Goal: Task Accomplishment & Management: Manage account settings

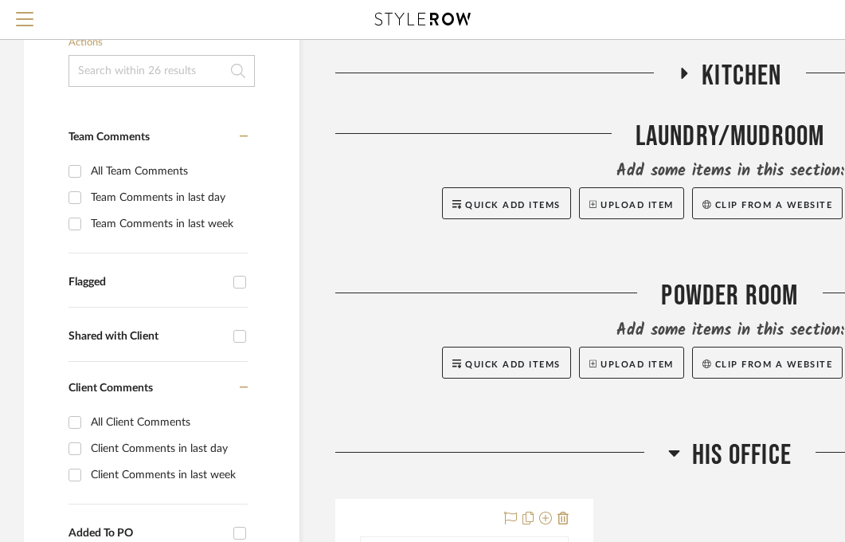
scroll to position [244, 0]
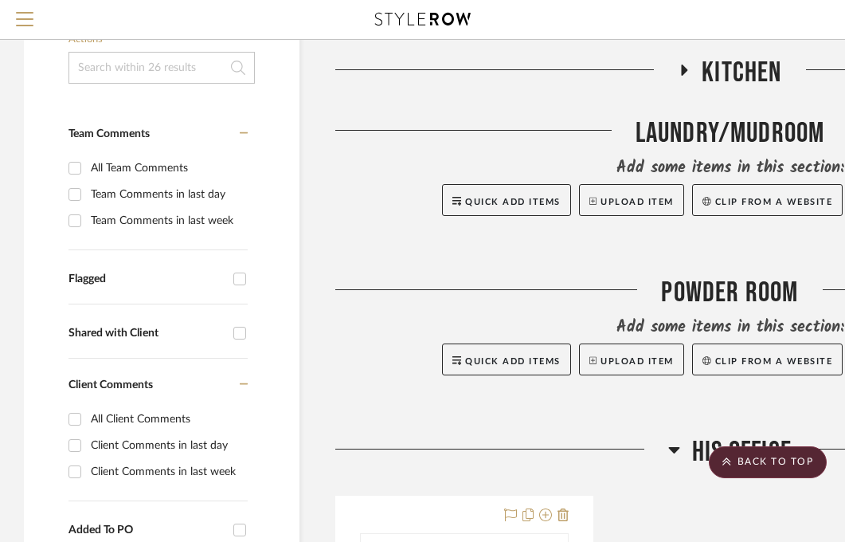
click at [678, 449] on icon at bounding box center [674, 449] width 12 height 19
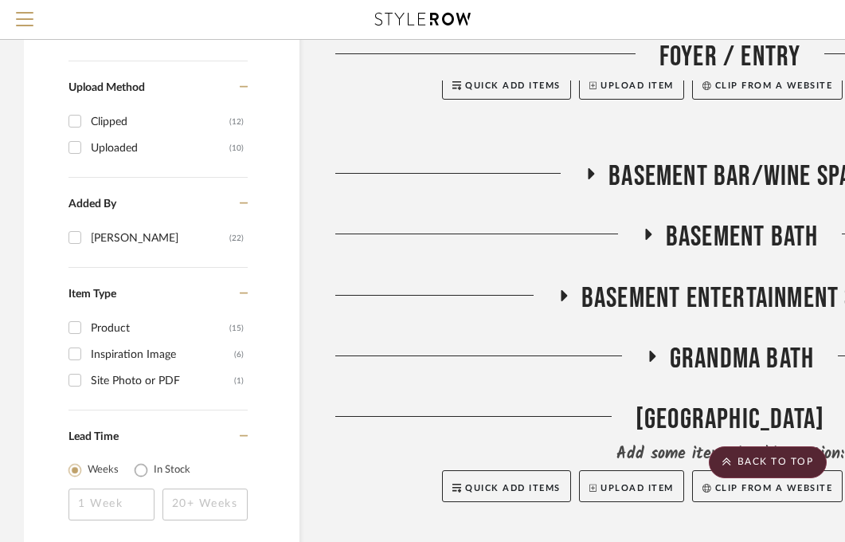
scroll to position [1164, 0]
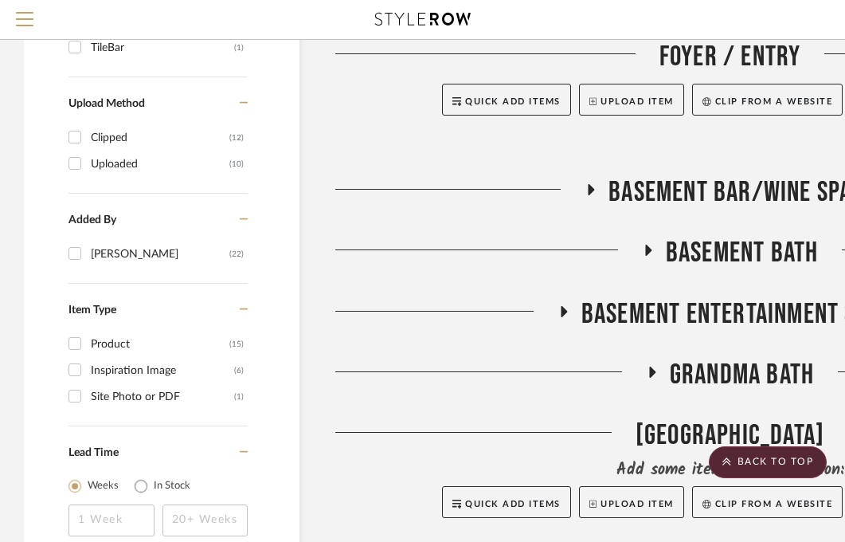
click at [647, 248] on icon at bounding box center [648, 250] width 6 height 11
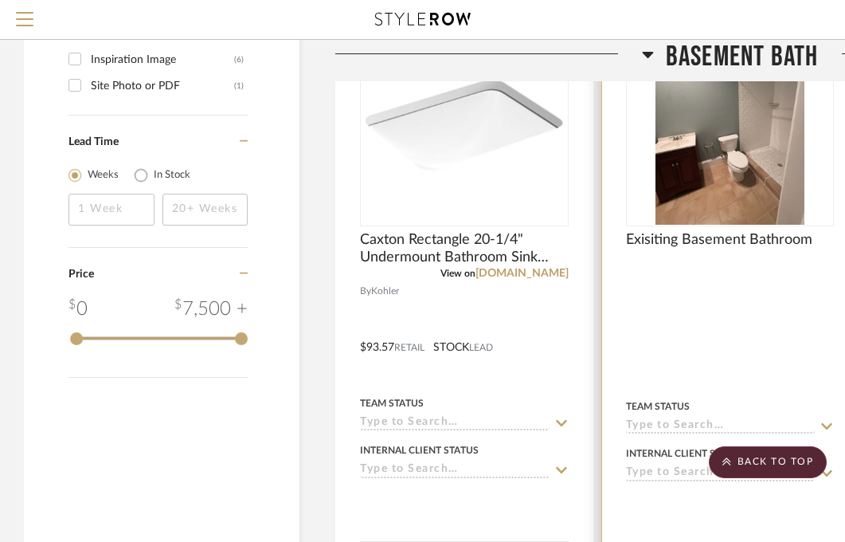
scroll to position [1864, 0]
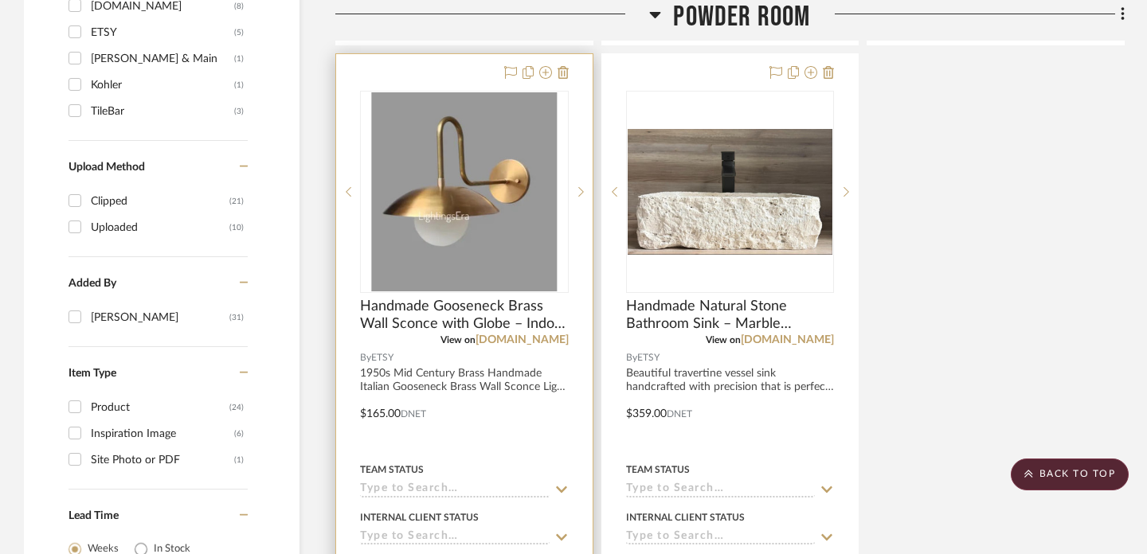
scroll to position [1304, 0]
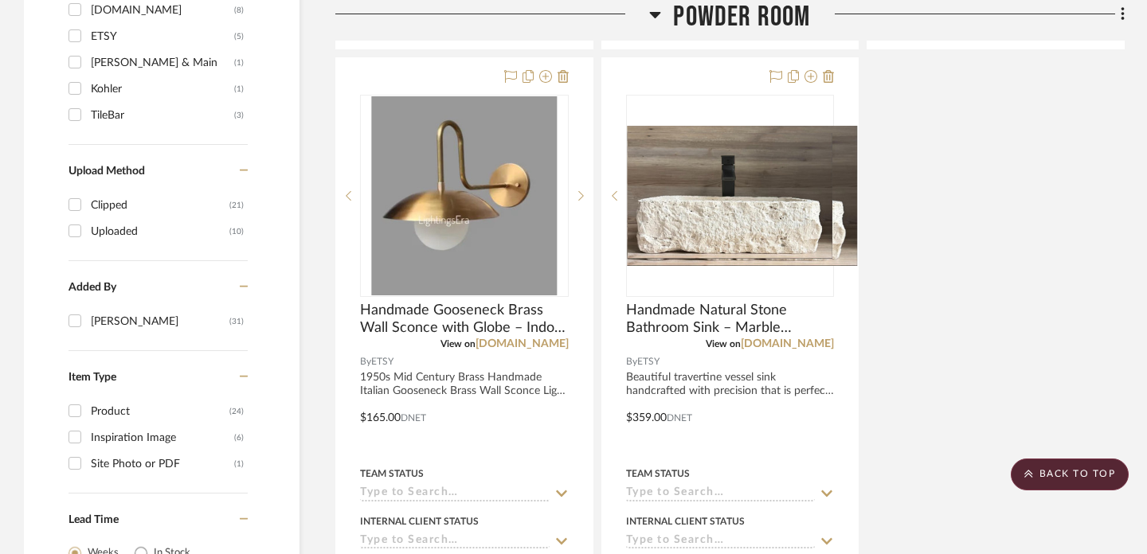
click at [657, 10] on icon at bounding box center [655, 14] width 12 height 19
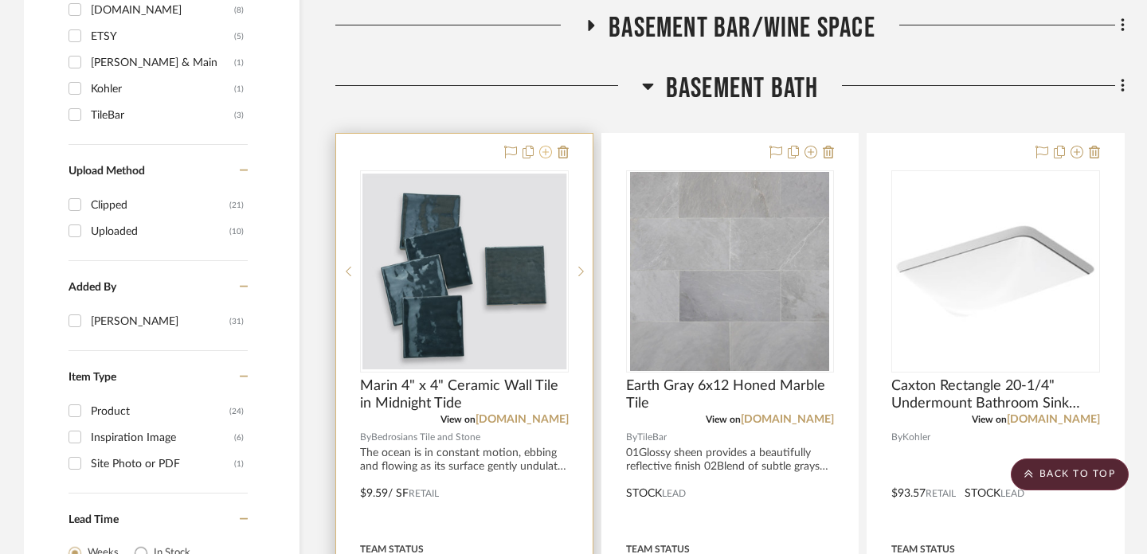
click at [542, 151] on icon at bounding box center [545, 152] width 13 height 13
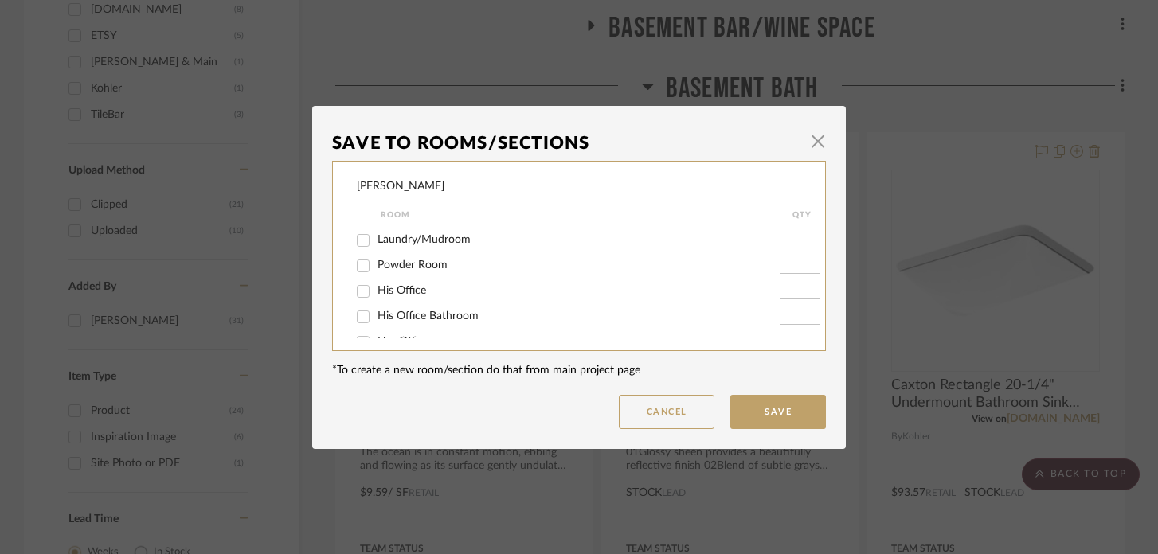
scroll to position [31, 0]
click at [413, 313] on span "His Office Bathroom" at bounding box center [428, 307] width 101 height 11
click at [376, 315] on input "His Office Bathroom" at bounding box center [362, 307] width 25 height 25
checkbox input "true"
type input "1"
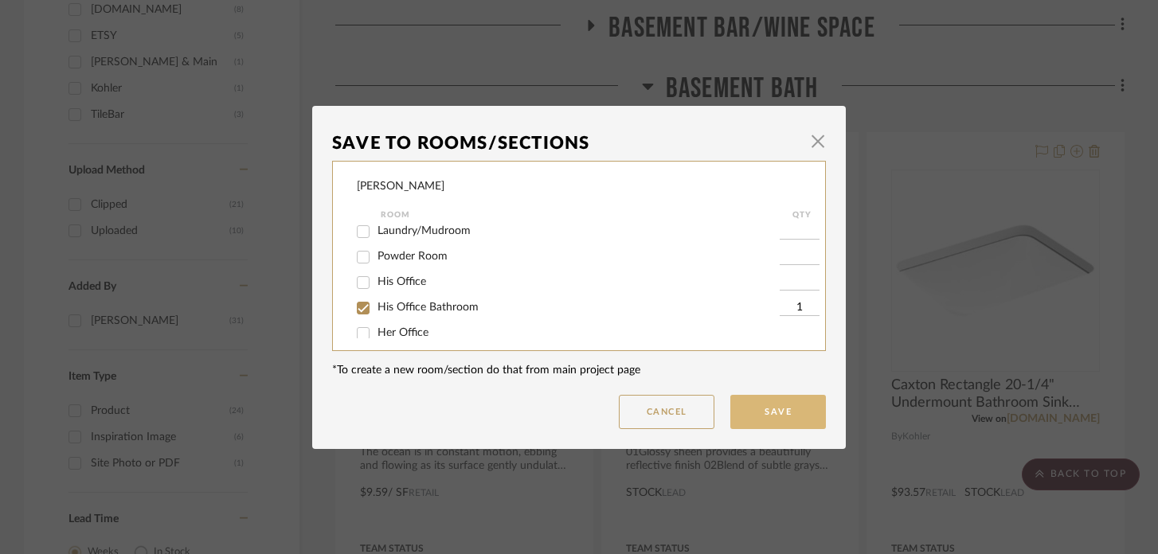
click at [770, 421] on button "Save" at bounding box center [778, 412] width 96 height 34
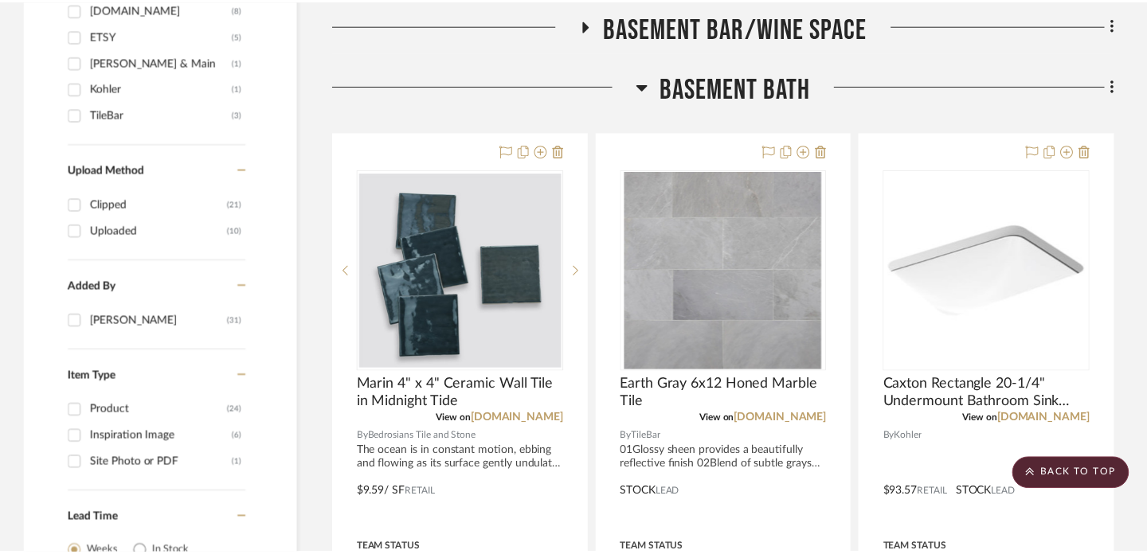
scroll to position [1304, 0]
